Goal: Task Accomplishment & Management: Use online tool/utility

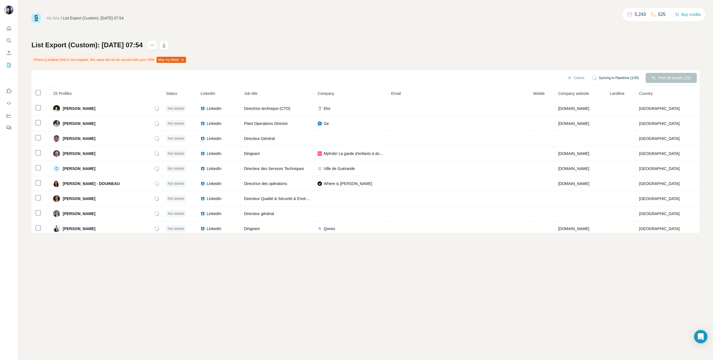
click at [596, 58] on div "List Export (Custom): 18/08/2025 07:54 Phone (Landline) field is not mapped, th…" at bounding box center [365, 137] width 668 height 193
click at [7, 66] on icon "My lists" at bounding box center [9, 65] width 6 height 6
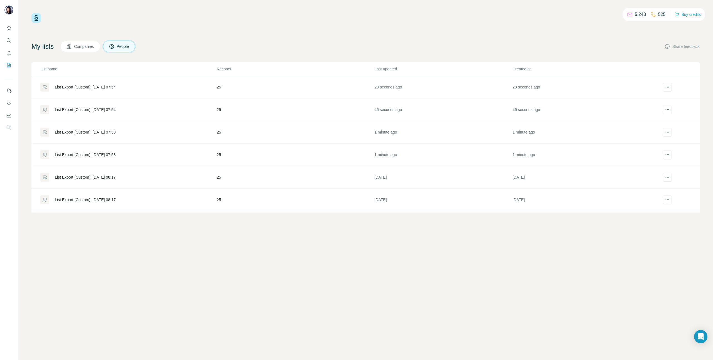
click at [107, 153] on div "List Export (Custom): 18/08/2025 07:53" at bounding box center [85, 155] width 61 height 6
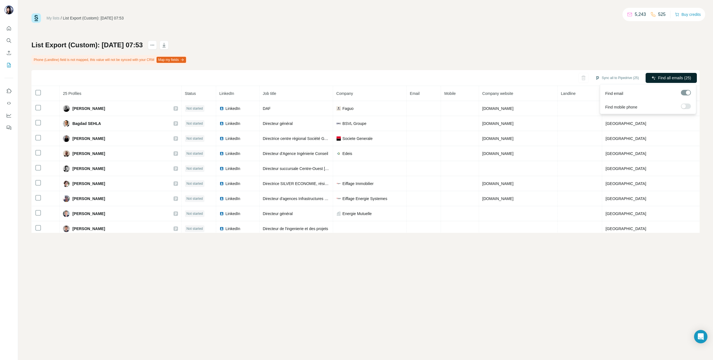
click at [673, 81] on button "Find all emails (25)" at bounding box center [671, 78] width 51 height 10
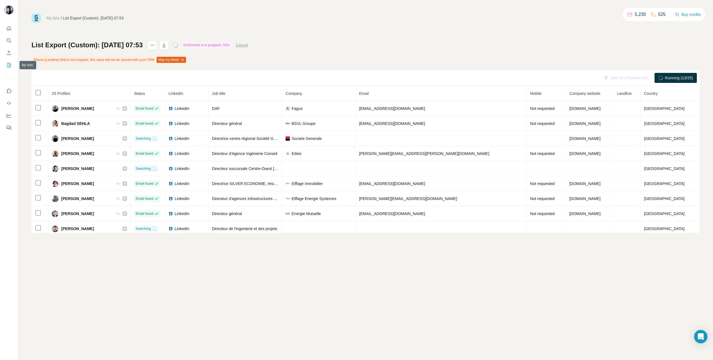
click at [6, 64] on icon "My lists" at bounding box center [9, 65] width 6 height 6
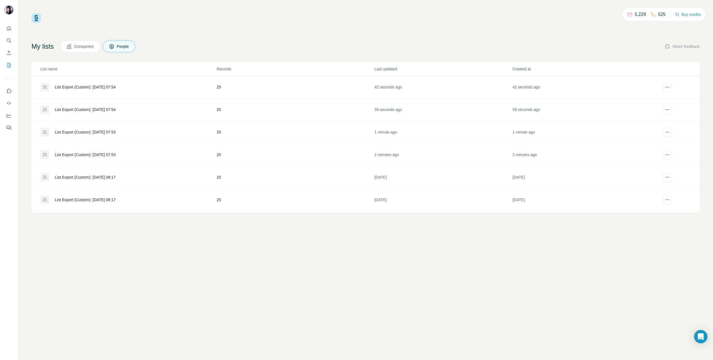
click at [101, 131] on div "List Export (Custom): 18/08/2025 07:53" at bounding box center [85, 133] width 61 height 6
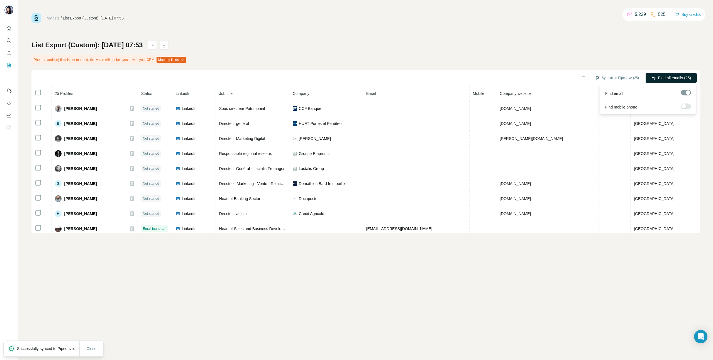
click at [671, 77] on span "Find all emails (25)" at bounding box center [674, 78] width 33 height 6
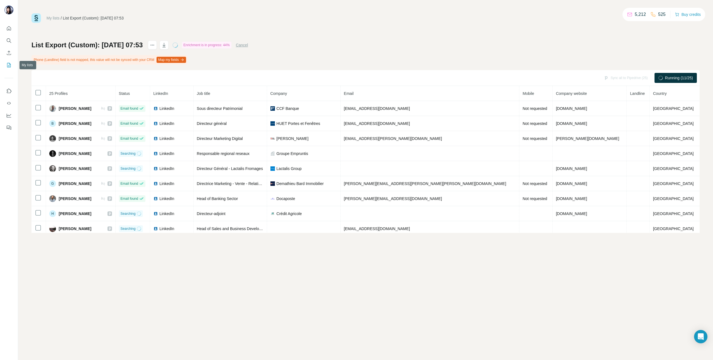
click at [8, 65] on icon "My lists" at bounding box center [9, 65] width 6 height 6
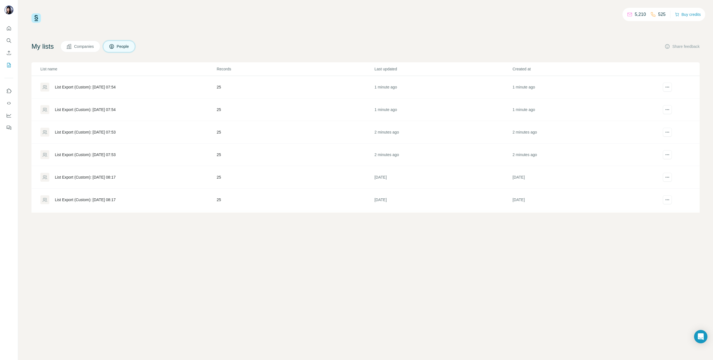
click at [117, 103] on td "List Export (Custom): 18/08/2025 07:54" at bounding box center [123, 110] width 185 height 23
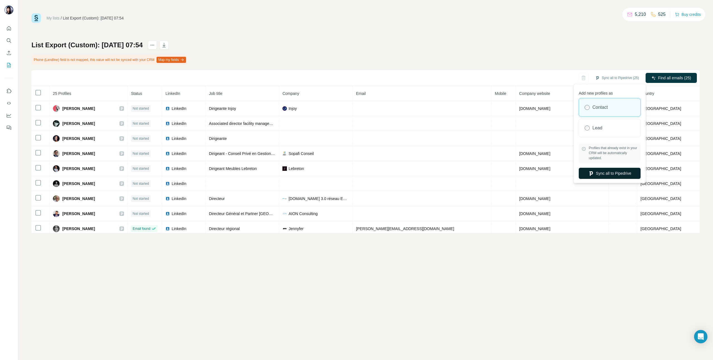
click at [605, 173] on button "Sync all to Pipedrive" at bounding box center [610, 173] width 62 height 11
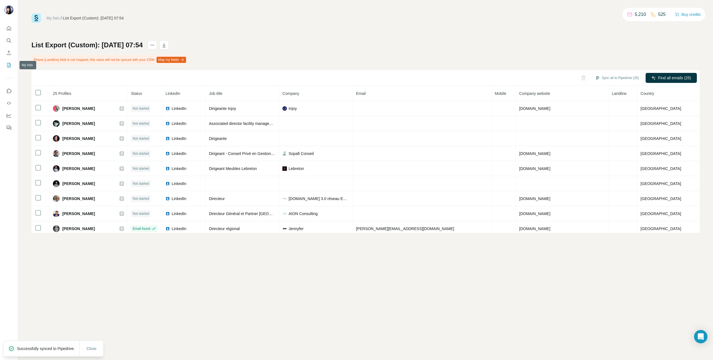
click at [7, 65] on icon "My lists" at bounding box center [9, 65] width 6 height 6
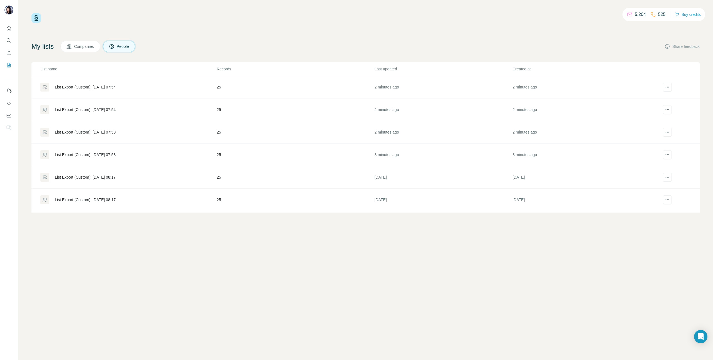
click at [116, 86] on div "List Export (Custom): 18/08/2025 07:54" at bounding box center [85, 87] width 61 height 6
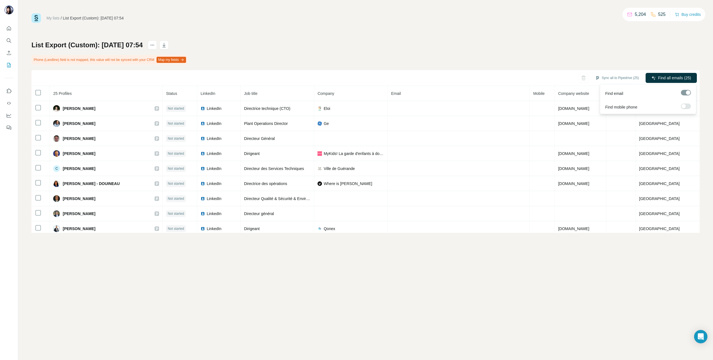
click at [680, 76] on span "Find all emails (25)" at bounding box center [674, 78] width 33 height 6
click at [8, 63] on icon "My lists" at bounding box center [9, 65] width 4 height 4
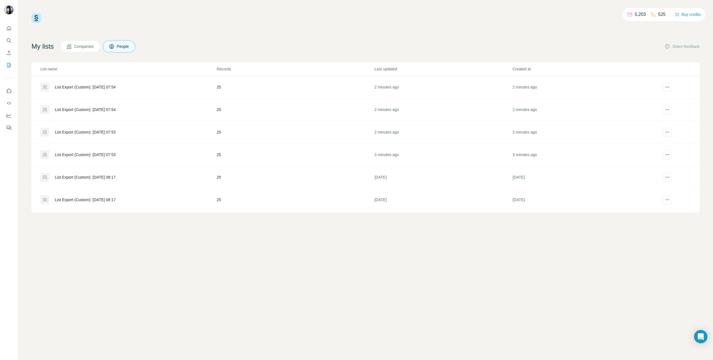
click at [86, 110] on div "List Export (Custom): 18/08/2025 07:54" at bounding box center [85, 110] width 61 height 6
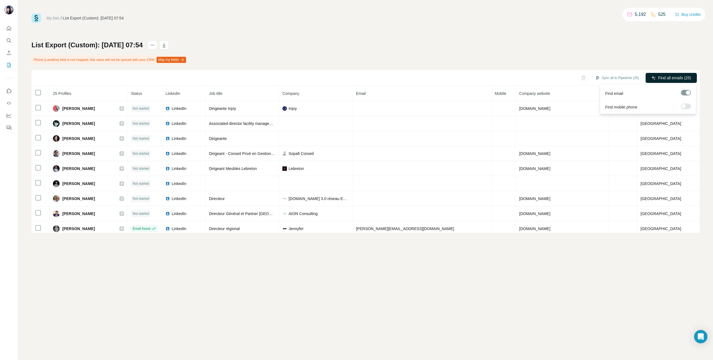
click at [674, 77] on span "Find all emails (25)" at bounding box center [674, 78] width 33 height 6
click at [9, 64] on icon "My lists" at bounding box center [9, 65] width 3 height 4
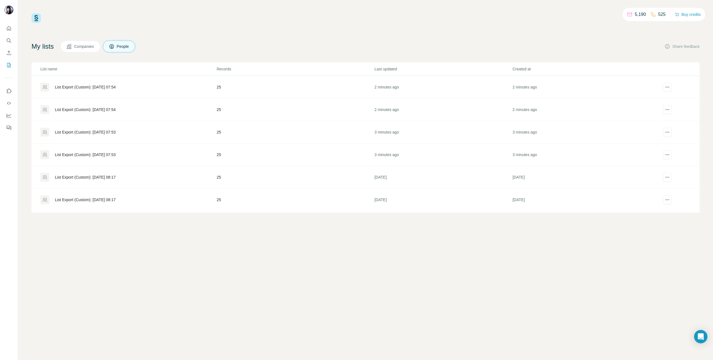
click at [116, 132] on div "List Export (Custom): 18/08/2025 07:53" at bounding box center [85, 133] width 61 height 6
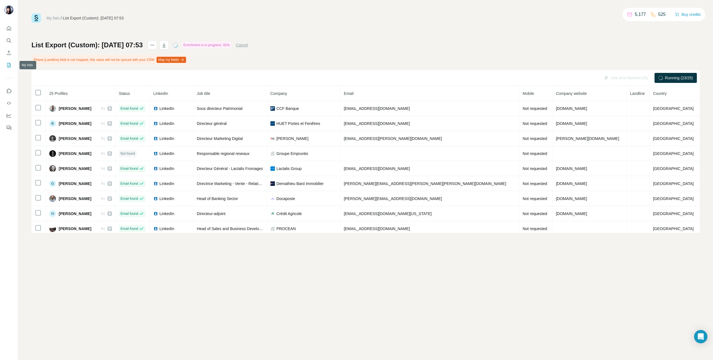
click at [6, 64] on icon "My lists" at bounding box center [9, 65] width 6 height 6
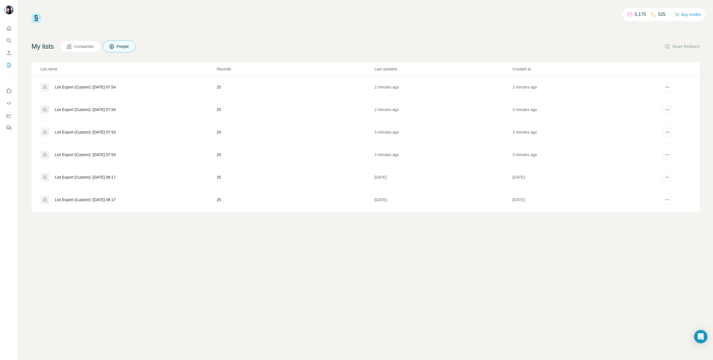
click at [108, 87] on div "List Export (Custom): 18/08/2025 07:54" at bounding box center [85, 87] width 61 height 6
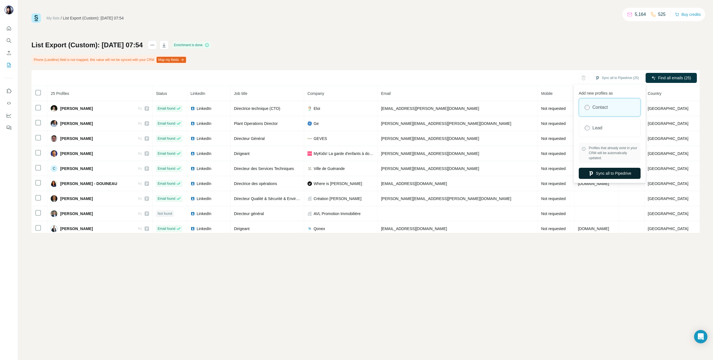
click at [601, 176] on button "Sync all to Pipedrive" at bounding box center [610, 173] width 62 height 11
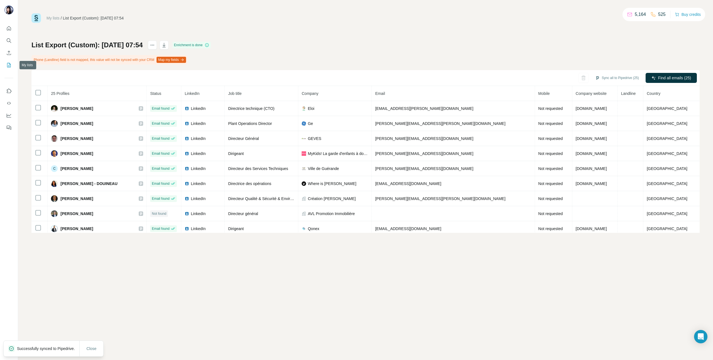
click at [10, 66] on icon "My lists" at bounding box center [9, 65] width 6 height 6
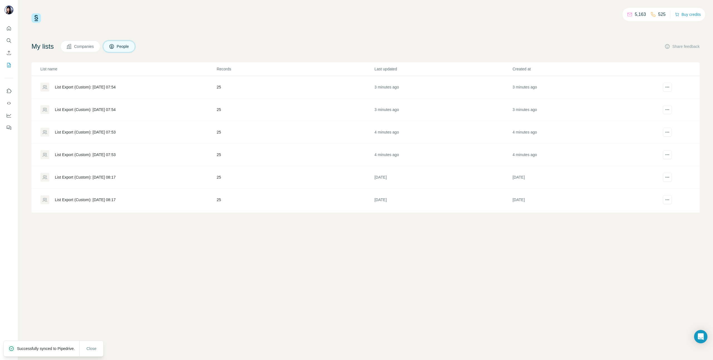
click at [110, 87] on div "List Export (Custom): 18/08/2025 07:54" at bounding box center [85, 87] width 61 height 6
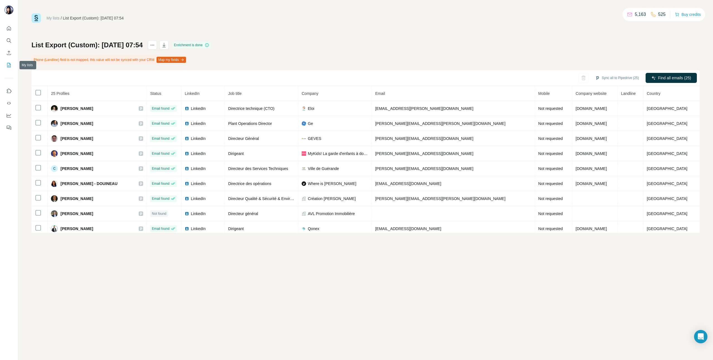
click at [8, 65] on icon "My lists" at bounding box center [9, 65] width 6 height 6
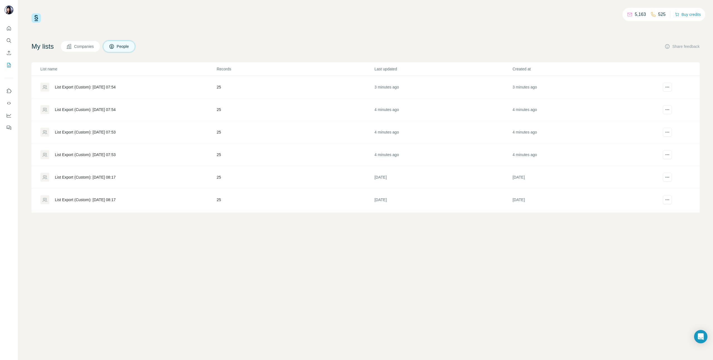
click at [109, 106] on div "List Export (Custom): 18/08/2025 07:54" at bounding box center [128, 109] width 176 height 9
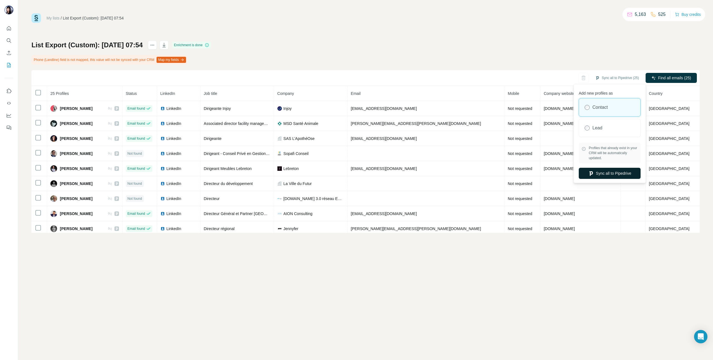
click at [610, 174] on button "Sync all to Pipedrive" at bounding box center [610, 173] width 62 height 11
